Goal: Task Accomplishment & Management: Manage account settings

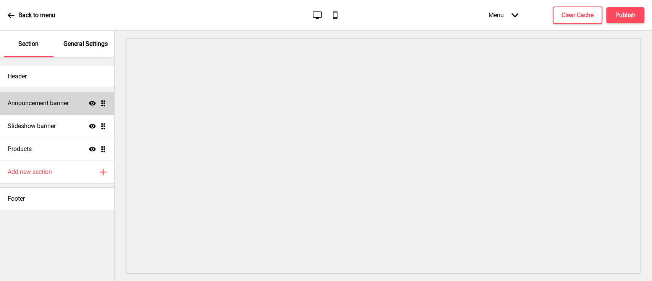
click at [70, 103] on div "Announcement banner Show Drag" at bounding box center [57, 103] width 114 height 23
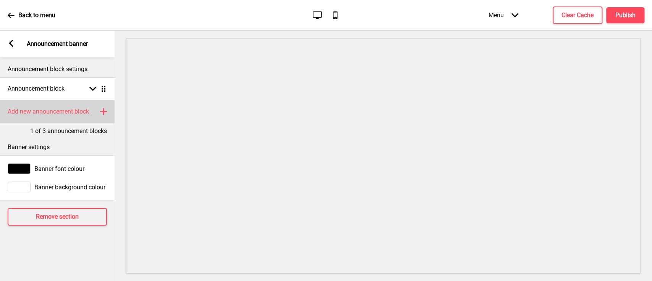
click at [102, 111] on icon at bounding box center [103, 111] width 6 height 6
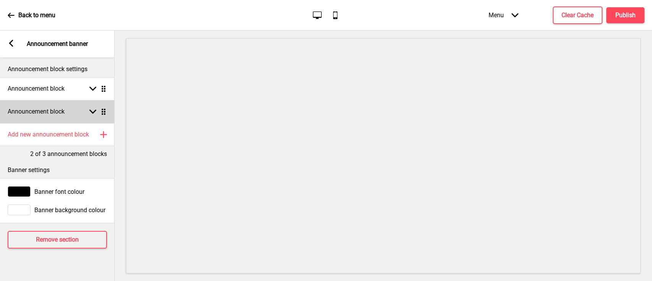
click at [94, 111] on icon at bounding box center [92, 112] width 7 height 4
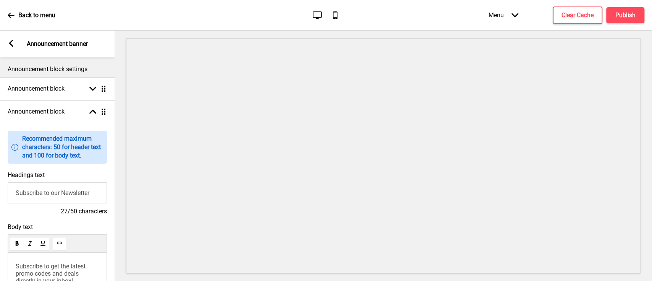
drag, startPoint x: 100, startPoint y: 189, endPoint x: 0, endPoint y: 178, distance: 100.2
click at [0, 178] on div "Headings text Subscribe to our Newsletter 27/50 characters" at bounding box center [57, 193] width 115 height 52
click at [68, 193] on input "First-time Promo $8 off Min. Order $80" at bounding box center [57, 192] width 99 height 21
click at [44, 196] on input "First-time Promo" at bounding box center [57, 192] width 99 height 21
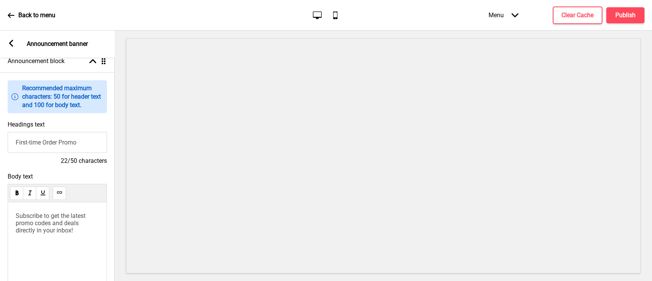
scroll to position [102, 0]
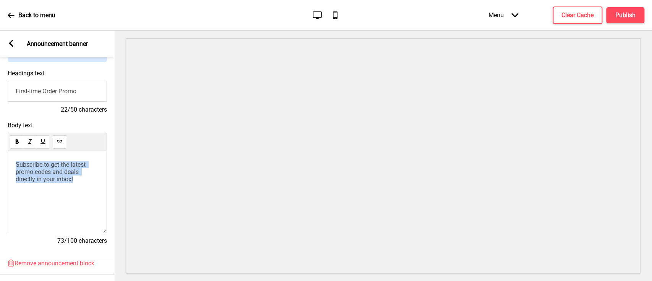
drag, startPoint x: 86, startPoint y: 182, endPoint x: 0, endPoint y: 138, distance: 96.0
click at [0, 138] on div "Body text Subscribe to get the latest promo codes and deals directly in your in…" at bounding box center [57, 187] width 115 height 138
click at [93, 90] on input "First-time Order Promo" at bounding box center [57, 91] width 99 height 21
type input "First-time Order Promotion"
drag, startPoint x: 87, startPoint y: 184, endPoint x: 3, endPoint y: 123, distance: 104.3
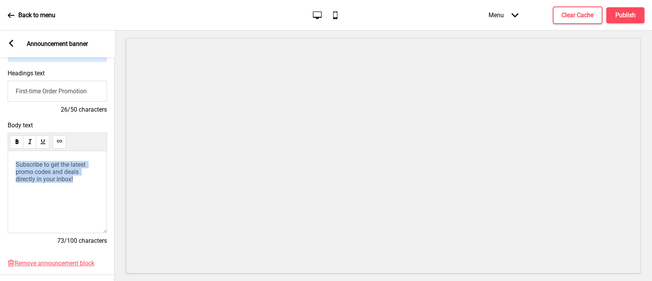
click at [0, 126] on div "Body text Subscribe to get the latest promo codes and deals directly in your in…" at bounding box center [57, 187] width 115 height 138
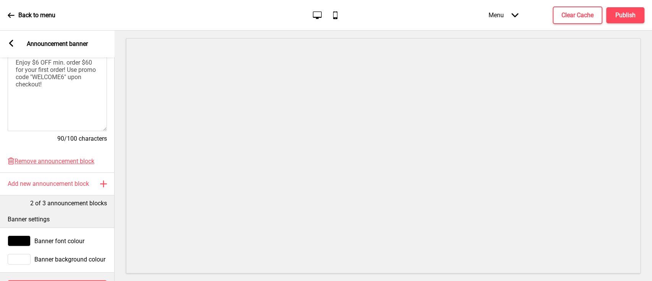
scroll to position [244, 0]
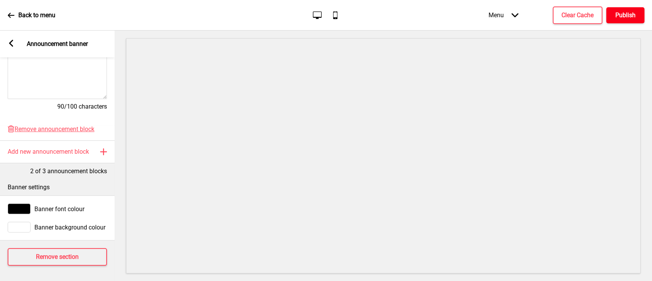
click at [611, 11] on button "Publish" at bounding box center [625, 15] width 38 height 16
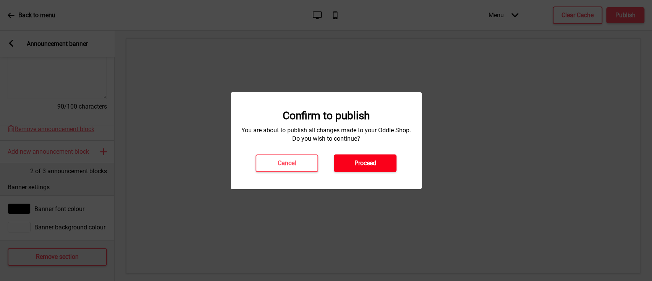
click at [352, 160] on button "Proceed" at bounding box center [365, 163] width 63 height 18
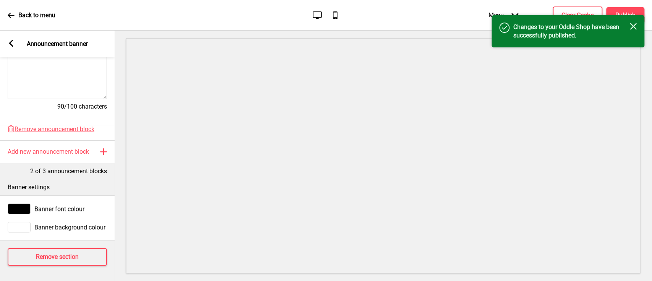
click at [14, 45] on rect at bounding box center [11, 43] width 7 height 7
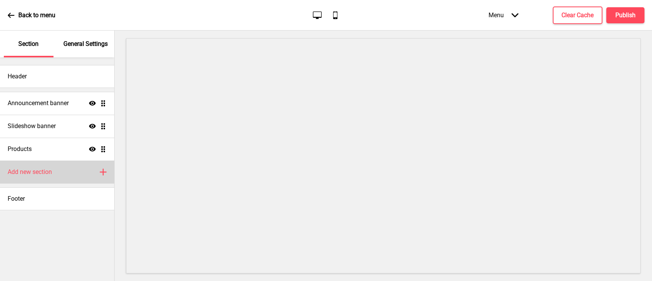
click at [59, 166] on div "Add new section Plus" at bounding box center [57, 171] width 114 height 23
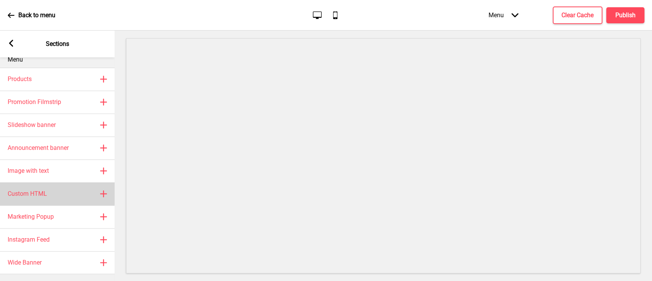
scroll to position [18, 0]
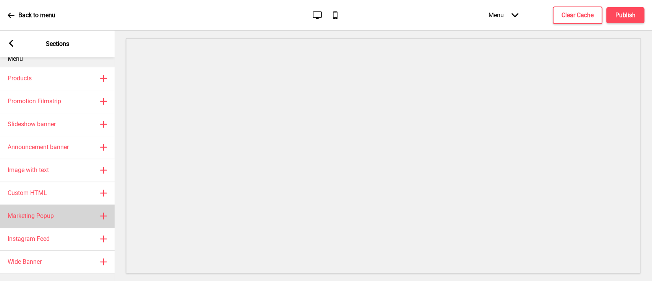
click at [55, 206] on div "Marketing Popup Plus" at bounding box center [57, 215] width 115 height 23
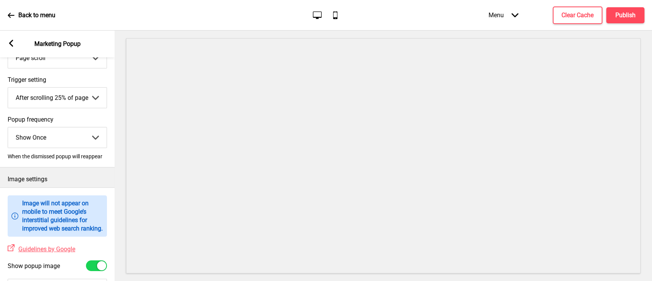
scroll to position [102, 0]
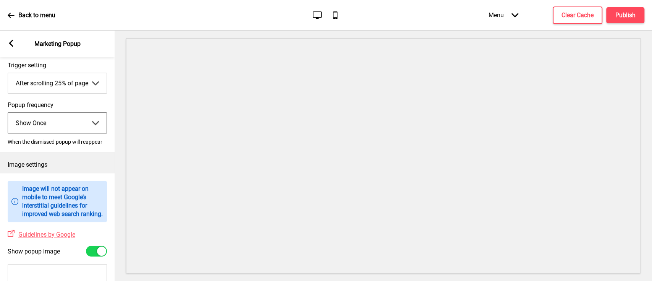
drag, startPoint x: 58, startPoint y: 123, endPoint x: 57, endPoint y: 132, distance: 8.5
click at [58, 123] on select "Show Once Show Daily Show Weekly Show Monthly" at bounding box center [57, 123] width 99 height 20
select select "daily"
click at [8, 113] on select "Show Once Show Daily Show Weekly Show Monthly" at bounding box center [57, 123] width 99 height 20
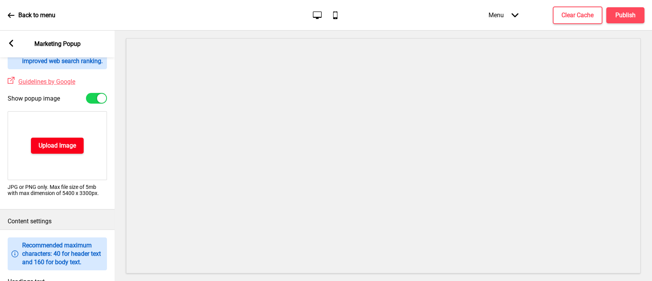
click at [71, 153] on button "Upload Image" at bounding box center [57, 145] width 53 height 16
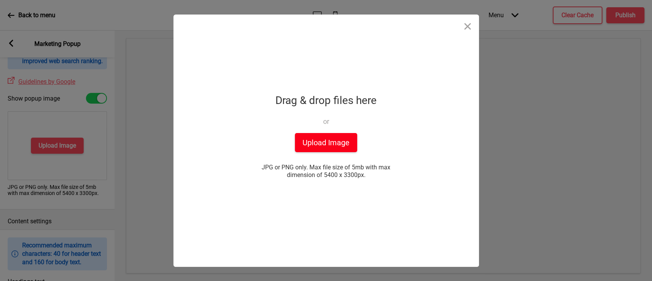
click at [317, 141] on button "Upload Image" at bounding box center [326, 142] width 62 height 19
click at [310, 133] on button "Upload Image" at bounding box center [326, 142] width 62 height 19
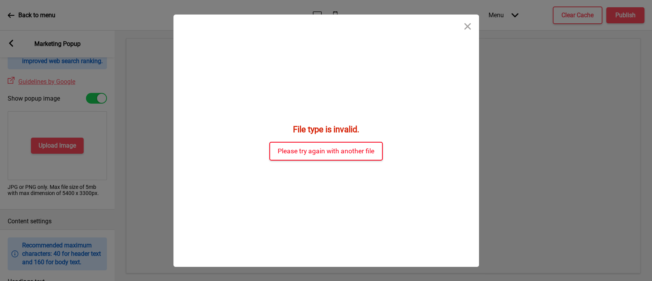
click at [322, 155] on button "Please try again with another file" at bounding box center [325, 151] width 113 height 19
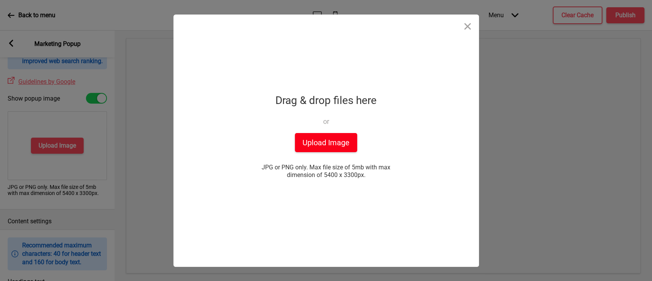
click at [309, 139] on button "Upload Image" at bounding box center [326, 142] width 62 height 19
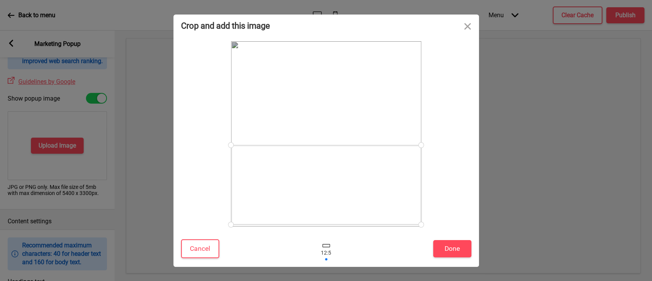
drag, startPoint x: 359, startPoint y: 155, endPoint x: 365, endPoint y: 206, distance: 51.4
click at [365, 206] on div at bounding box center [326, 184] width 190 height 79
drag, startPoint x: 421, startPoint y: 145, endPoint x: 428, endPoint y: 197, distance: 52.0
click at [428, 197] on div at bounding box center [326, 133] width 290 height 185
drag, startPoint x: 354, startPoint y: 191, endPoint x: 406, endPoint y: 41, distance: 158.4
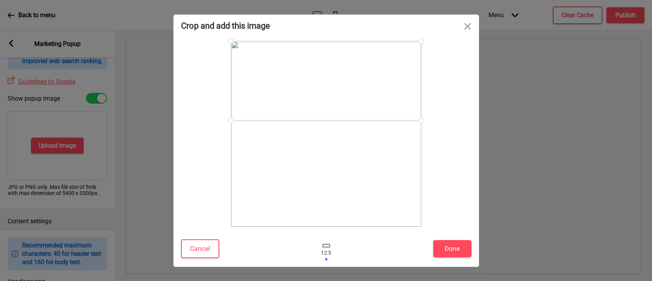
click at [379, 64] on div at bounding box center [326, 80] width 190 height 79
click at [469, 28] on button "Close" at bounding box center [467, 26] width 23 height 23
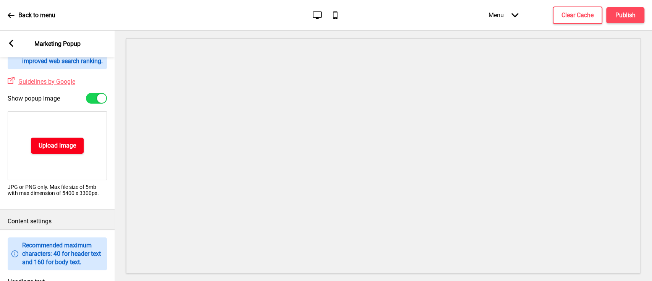
click at [67, 149] on button "Upload Image" at bounding box center [57, 145] width 53 height 16
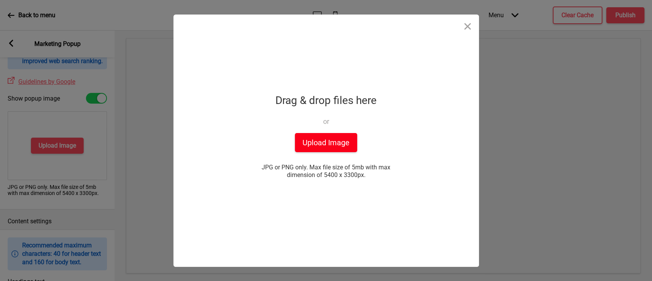
click at [330, 139] on button "Upload Image" at bounding box center [326, 142] width 62 height 19
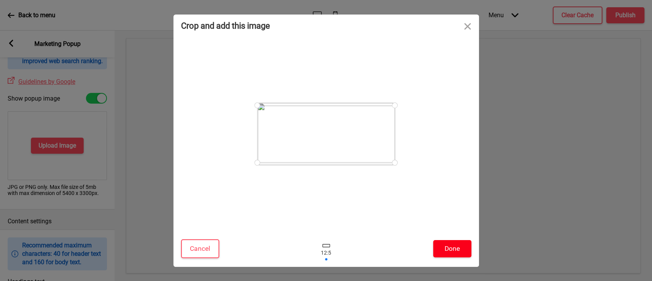
click at [459, 251] on button "Done" at bounding box center [452, 248] width 38 height 17
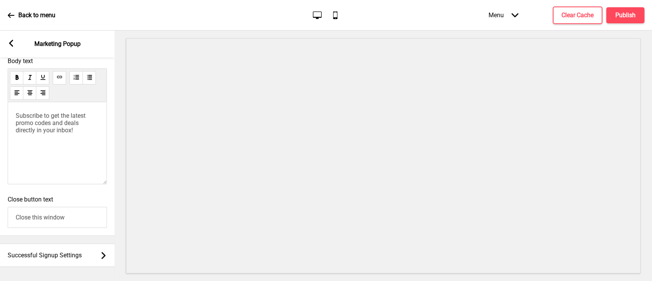
scroll to position [407, 0]
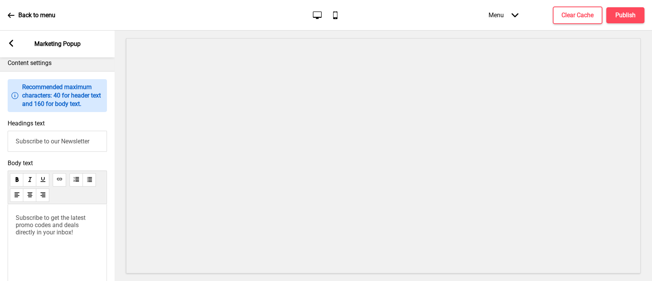
drag, startPoint x: 95, startPoint y: 155, endPoint x: 0, endPoint y: 140, distance: 95.9
click at [0, 140] on div "Headings text Subscribe to our Newsletter" at bounding box center [57, 136] width 115 height 40
drag, startPoint x: 87, startPoint y: 239, endPoint x: 0, endPoint y: 192, distance: 99.4
click at [0, 192] on div "Body text Subscribe to get the latest promo codes and deals directly in your in…" at bounding box center [57, 224] width 115 height 138
drag, startPoint x: 81, startPoint y: 247, endPoint x: 0, endPoint y: 192, distance: 98.0
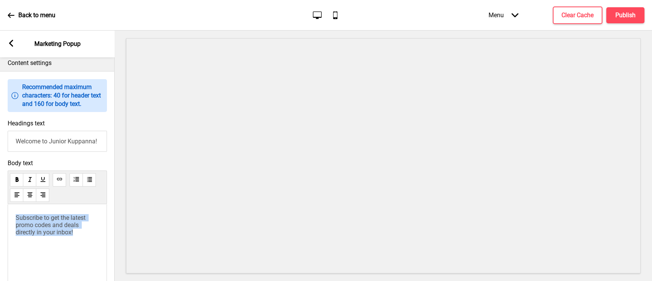
click at [0, 192] on div "Body text Subscribe to get the latest promo codes and deals directly in your in…" at bounding box center [57, 224] width 115 height 138
drag, startPoint x: 99, startPoint y: 148, endPoint x: 0, endPoint y: 134, distance: 100.2
click at [0, 134] on div "Headings text Welcome to Junior Kuppanna!" at bounding box center [57, 136] width 115 height 40
paste input "🎉 Welcome to Junior Kuppanna Online! 🎉"
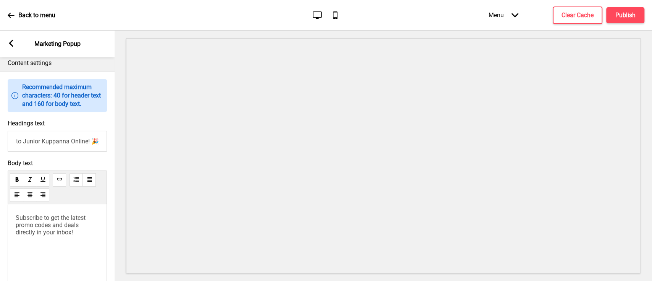
type input "🎉 Welcome to Junior Kuppanna Online! 🎉"
drag, startPoint x: 79, startPoint y: 244, endPoint x: 0, endPoint y: 207, distance: 86.9
click at [0, 207] on div "Body text Subscribe to get the latest promo codes and deals directly in your in…" at bounding box center [57, 224] width 115 height 138
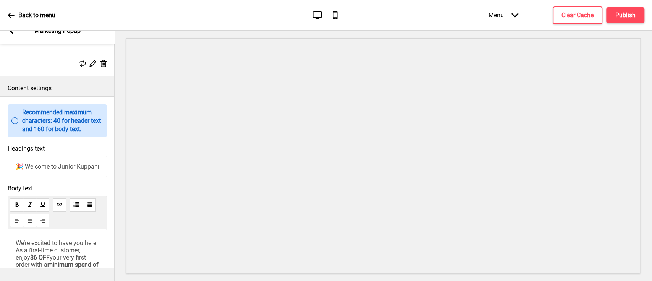
scroll to position [446, 0]
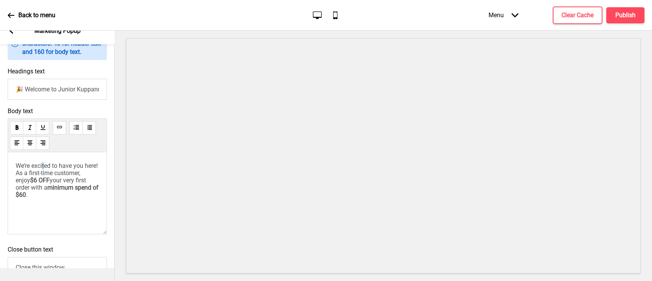
click at [42, 181] on span "We’re excited to have you here! As a first-time customer, enjoy" at bounding box center [58, 173] width 84 height 22
click at [42, 184] on span "We’re excited to have you here! As a first-time customer, enjoy" at bounding box center [58, 173] width 84 height 22
click at [43, 182] on span "We’re excited to have you here! As a first-time customer, enjoy" at bounding box center [58, 173] width 84 height 22
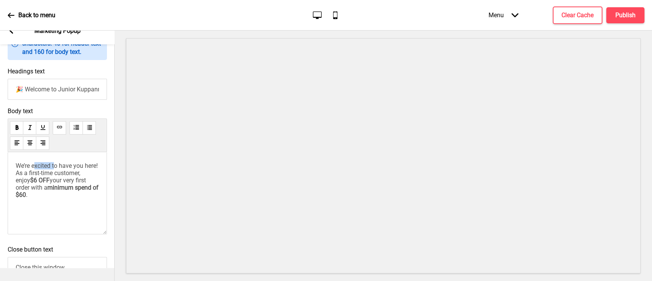
click at [43, 182] on span "We’re excited to have you here! As a first-time customer, enjoy" at bounding box center [58, 173] width 84 height 22
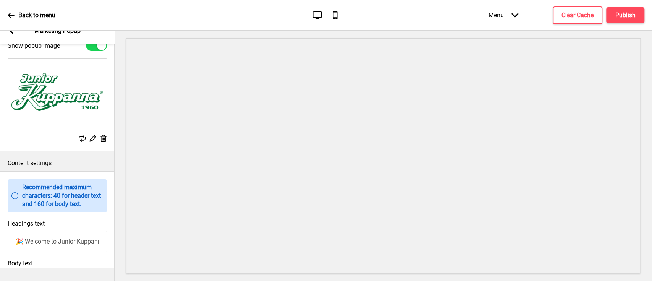
scroll to position [478, 0]
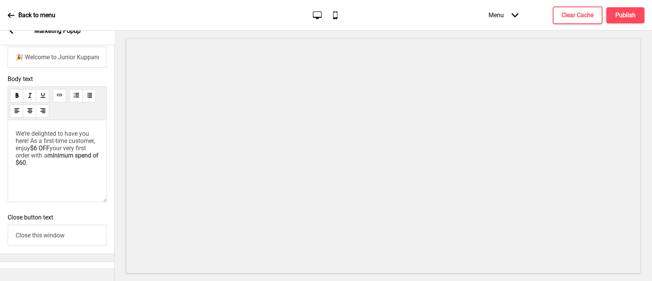
drag, startPoint x: 31, startPoint y: 152, endPoint x: 92, endPoint y: 137, distance: 62.7
click at [34, 150] on span "We’re delighted to have you here! As a first-time customer, enjoy" at bounding box center [56, 141] width 81 height 22
click at [73, 166] on p "We’re delighted to have you here! As a first-time customer, enjoy $6 OFF your v…" at bounding box center [57, 148] width 83 height 36
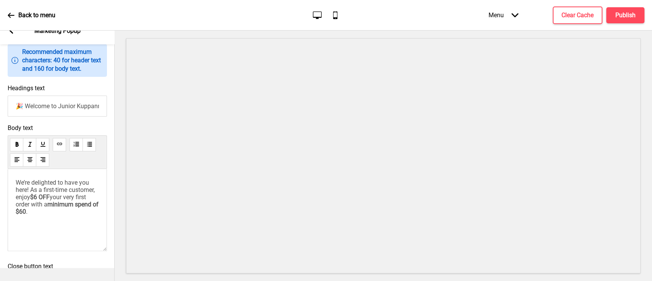
scroll to position [27, 0]
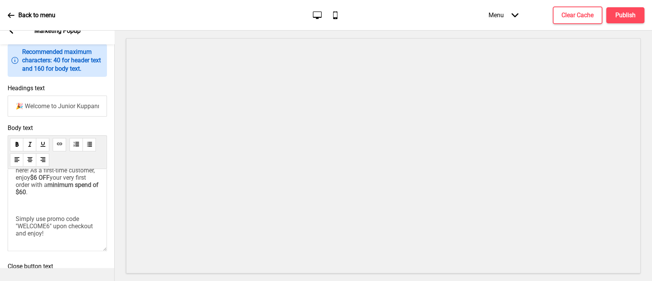
click at [35, 235] on span "Simply use promo code "WELCOME6" upon checkout and enjoy!" at bounding box center [55, 226] width 79 height 22
click at [85, 209] on p "﻿" at bounding box center [57, 205] width 83 height 7
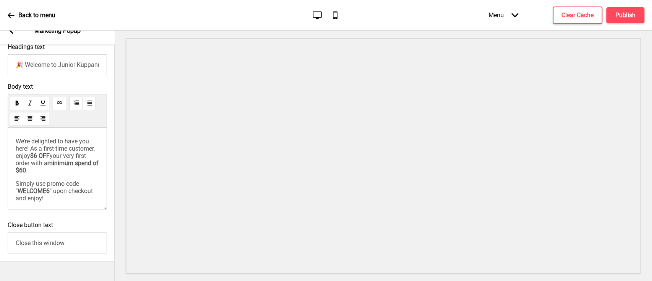
scroll to position [562, 0]
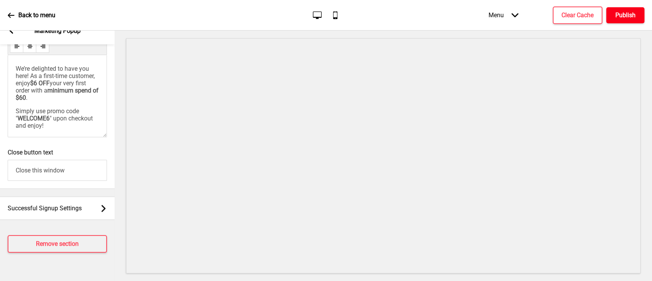
click at [624, 15] on h4 "Publish" at bounding box center [625, 15] width 20 height 8
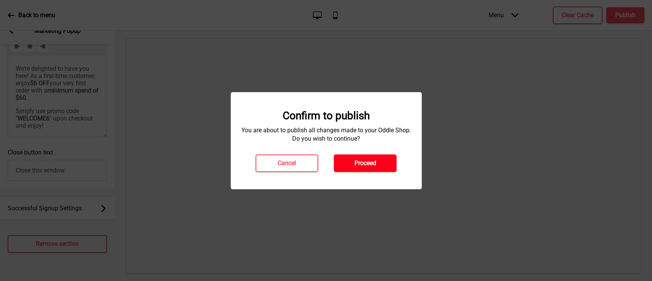
click at [363, 168] on button "Proceed" at bounding box center [365, 163] width 63 height 18
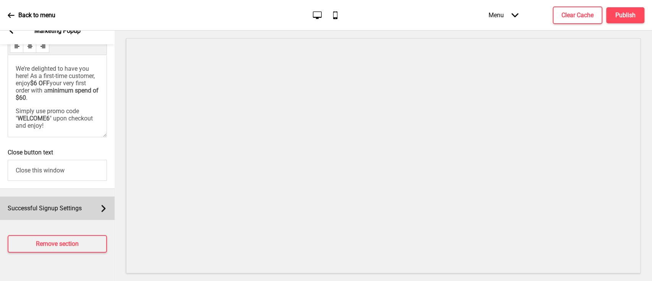
click at [86, 203] on div "Successful Signup Settings Arrow right" at bounding box center [57, 207] width 115 height 23
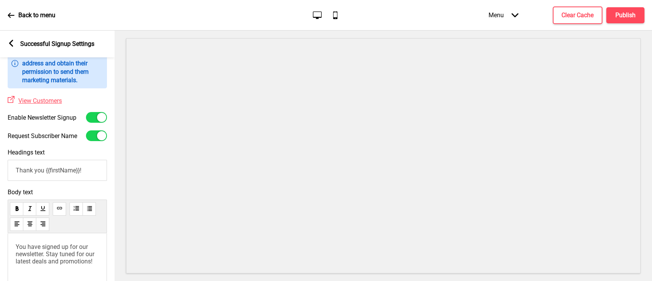
scroll to position [0, 0]
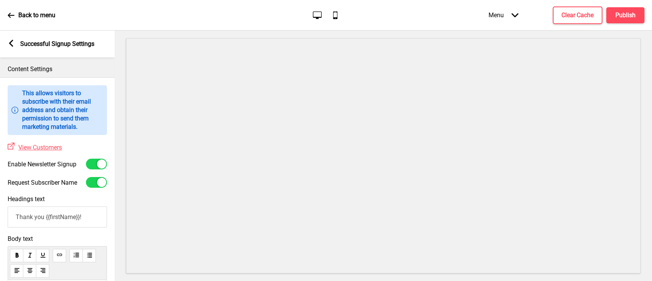
click at [93, 168] on div at bounding box center [96, 163] width 21 height 11
checkbox input "false"
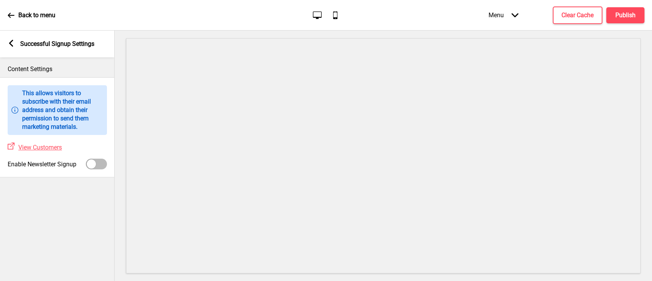
click at [91, 177] on div "Information This allows visitors to subscribe with their email address and obta…" at bounding box center [57, 127] width 115 height 100
click at [625, 13] on h4 "Publish" at bounding box center [625, 15] width 20 height 8
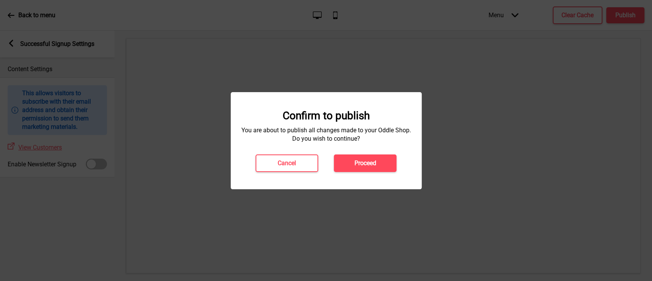
drag, startPoint x: 374, startPoint y: 163, endPoint x: 385, endPoint y: 160, distance: 11.6
click at [373, 163] on h4 "Proceed" at bounding box center [365, 163] width 22 height 8
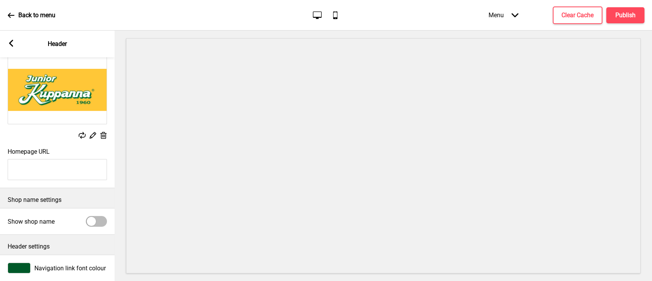
scroll to position [83, 0]
